Goal: Navigation & Orientation: Find specific page/section

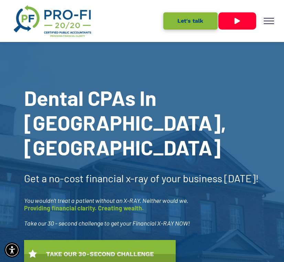
click at [268, 19] on button "menu" at bounding box center [269, 21] width 18 height 18
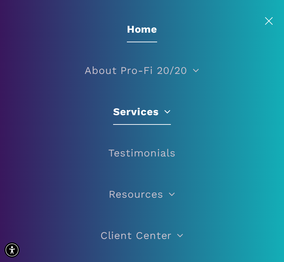
scroll to position [20, 0]
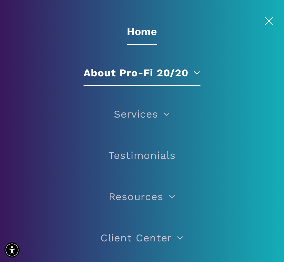
click at [198, 70] on span at bounding box center [194, 72] width 12 height 10
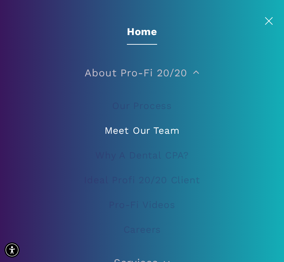
click at [136, 129] on span "Meet Our Team" at bounding box center [141, 130] width 75 height 19
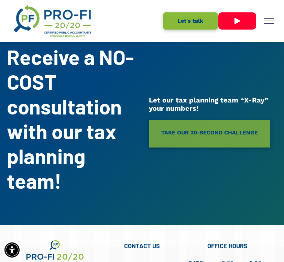
scroll to position [2294, 0]
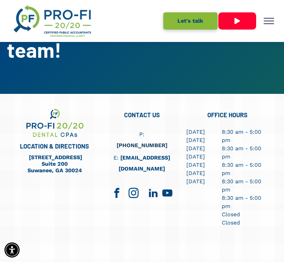
click at [151, 185] on span "linkedin" at bounding box center [152, 192] width 15 height 15
